Goal: Navigation & Orientation: Find specific page/section

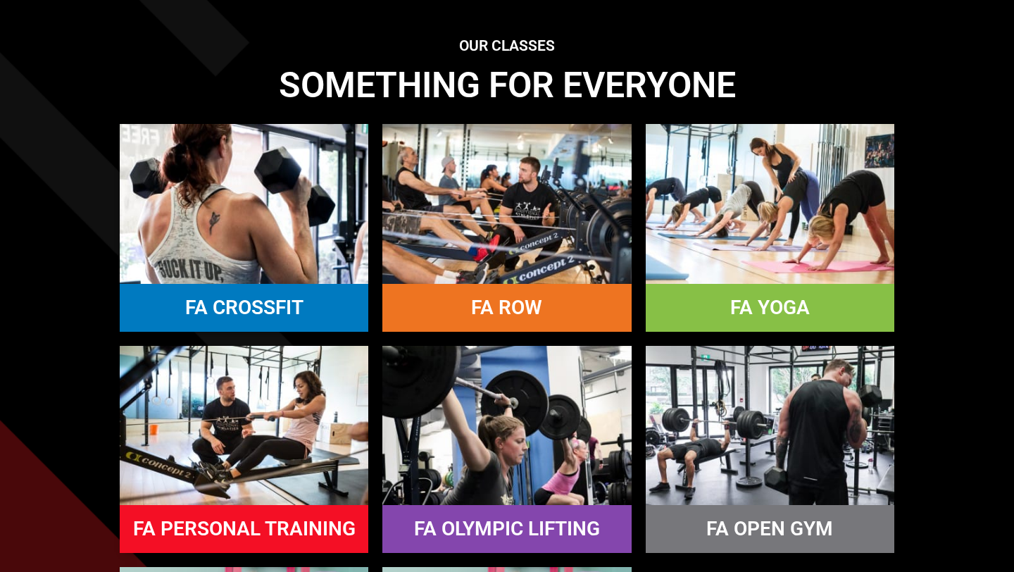
scroll to position [1137, 0]
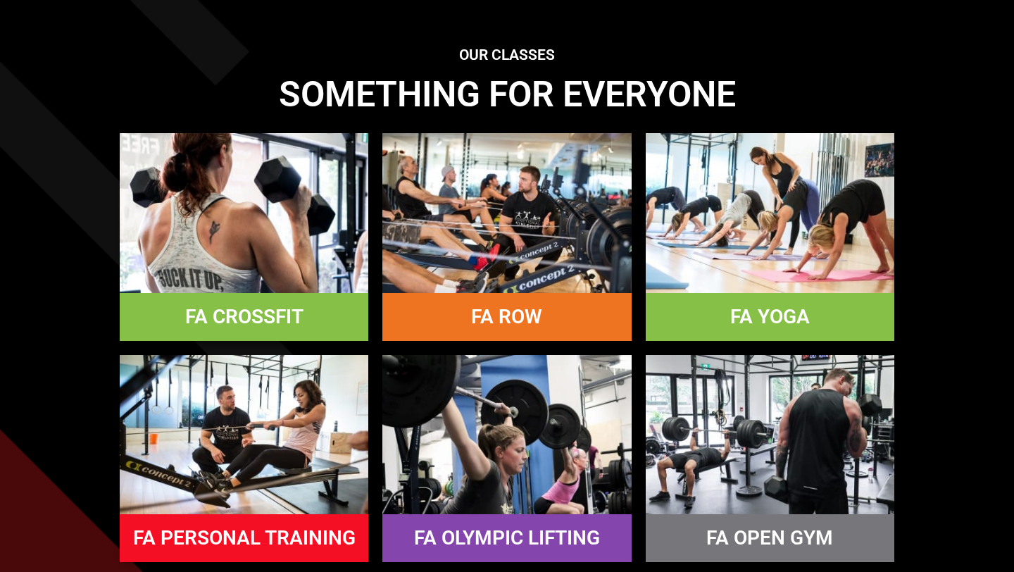
click at [199, 317] on link "FA CROSSFIT" at bounding box center [244, 316] width 118 height 23
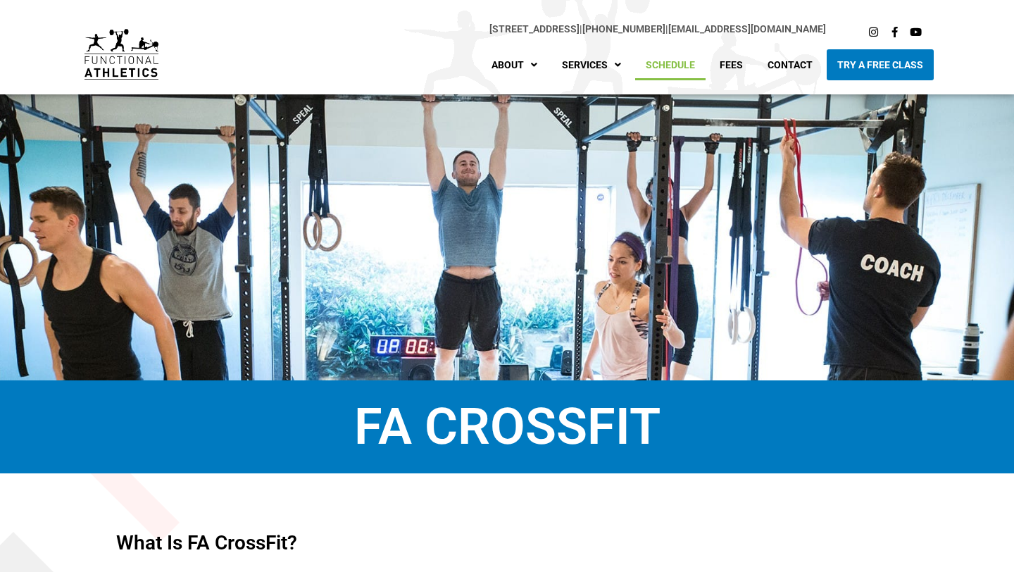
click at [667, 58] on link "Schedule" at bounding box center [670, 64] width 70 height 31
